Goal: Check status: Check status

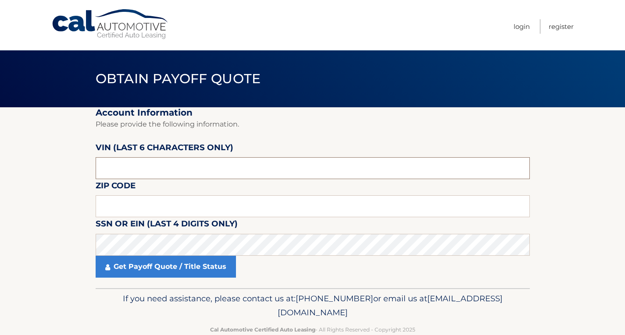
click at [123, 169] on input "text" at bounding box center [313, 168] width 434 height 22
drag, startPoint x: 126, startPoint y: 170, endPoint x: 73, endPoint y: 172, distance: 52.6
click at [73, 172] on section "Account Information Please provide the following information. [PERSON_NAME] (la…" at bounding box center [312, 197] width 625 height 181
type input "209350"
click at [114, 202] on input "text" at bounding box center [313, 206] width 434 height 22
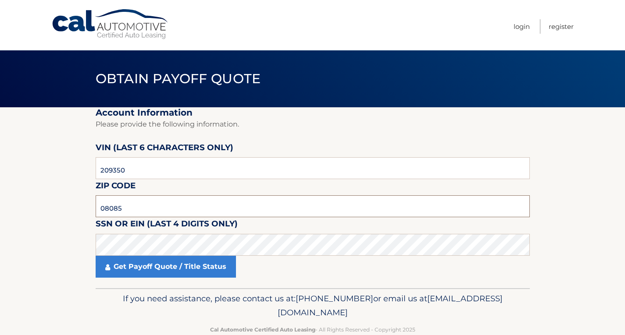
type input "08085"
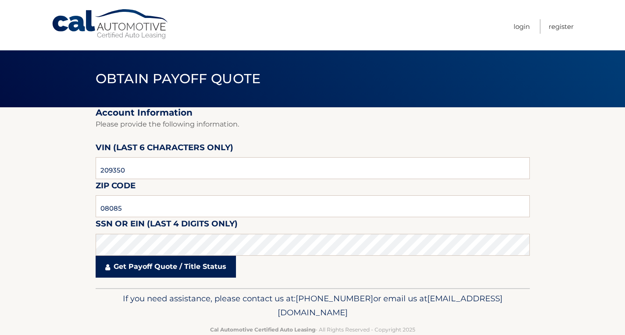
click at [160, 266] on link "Get Payoff Quote / Title Status" at bounding box center [166, 267] width 140 height 22
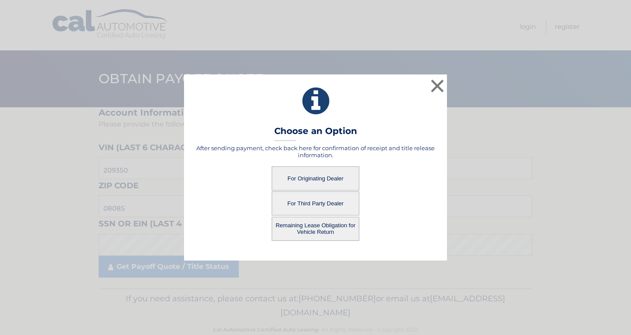
click at [313, 181] on button "For Originating Dealer" at bounding box center [316, 179] width 88 height 24
click at [340, 177] on button "For Originating Dealer" at bounding box center [316, 179] width 88 height 24
click at [309, 179] on button "For Originating Dealer" at bounding box center [316, 179] width 88 height 24
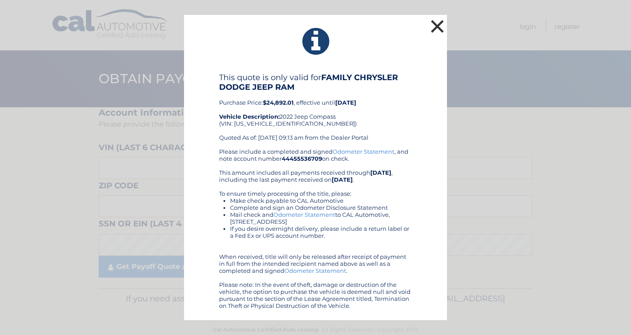
click at [434, 24] on button "×" at bounding box center [438, 27] width 18 height 18
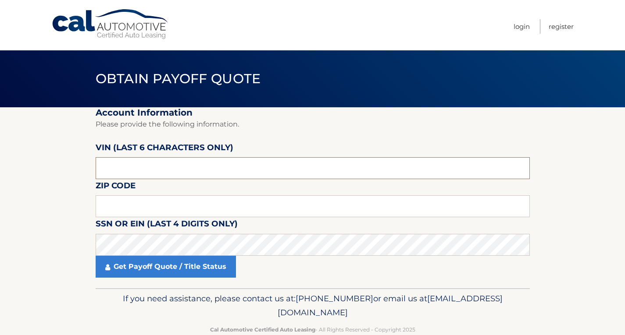
click at [126, 173] on input "text" at bounding box center [313, 168] width 434 height 22
type input "209350"
click at [123, 209] on input "text" at bounding box center [313, 206] width 434 height 22
type input "08085"
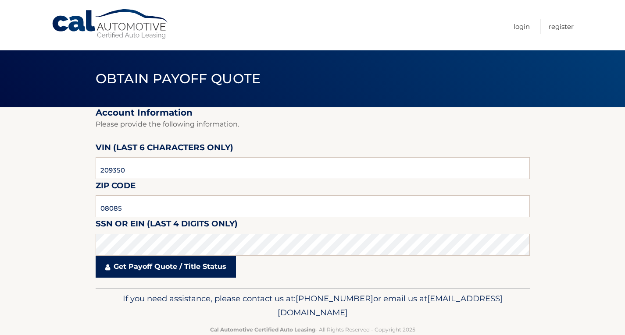
click at [153, 269] on link "Get Payoff Quote / Title Status" at bounding box center [166, 267] width 140 height 22
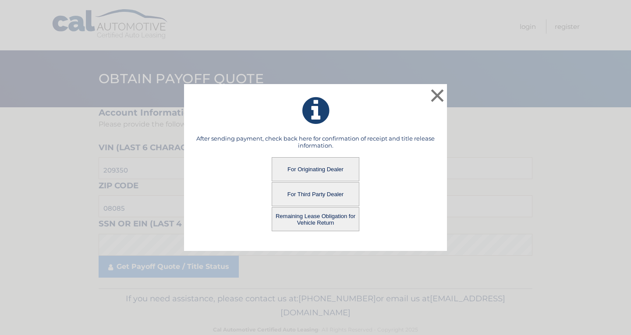
click at [310, 197] on button "For Third Party Dealer" at bounding box center [316, 194] width 88 height 24
click at [328, 191] on button "For Third Party Dealer" at bounding box center [316, 194] width 88 height 24
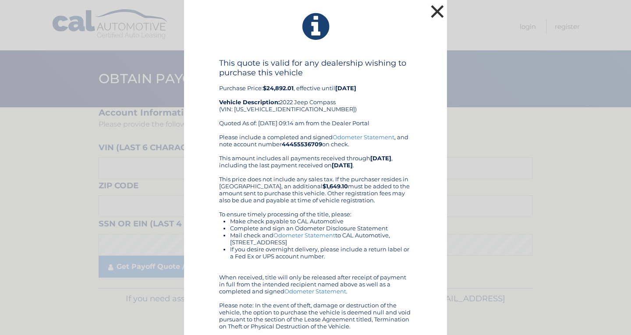
click at [429, 12] on button "×" at bounding box center [438, 12] width 18 height 18
